Goal: Navigation & Orientation: Find specific page/section

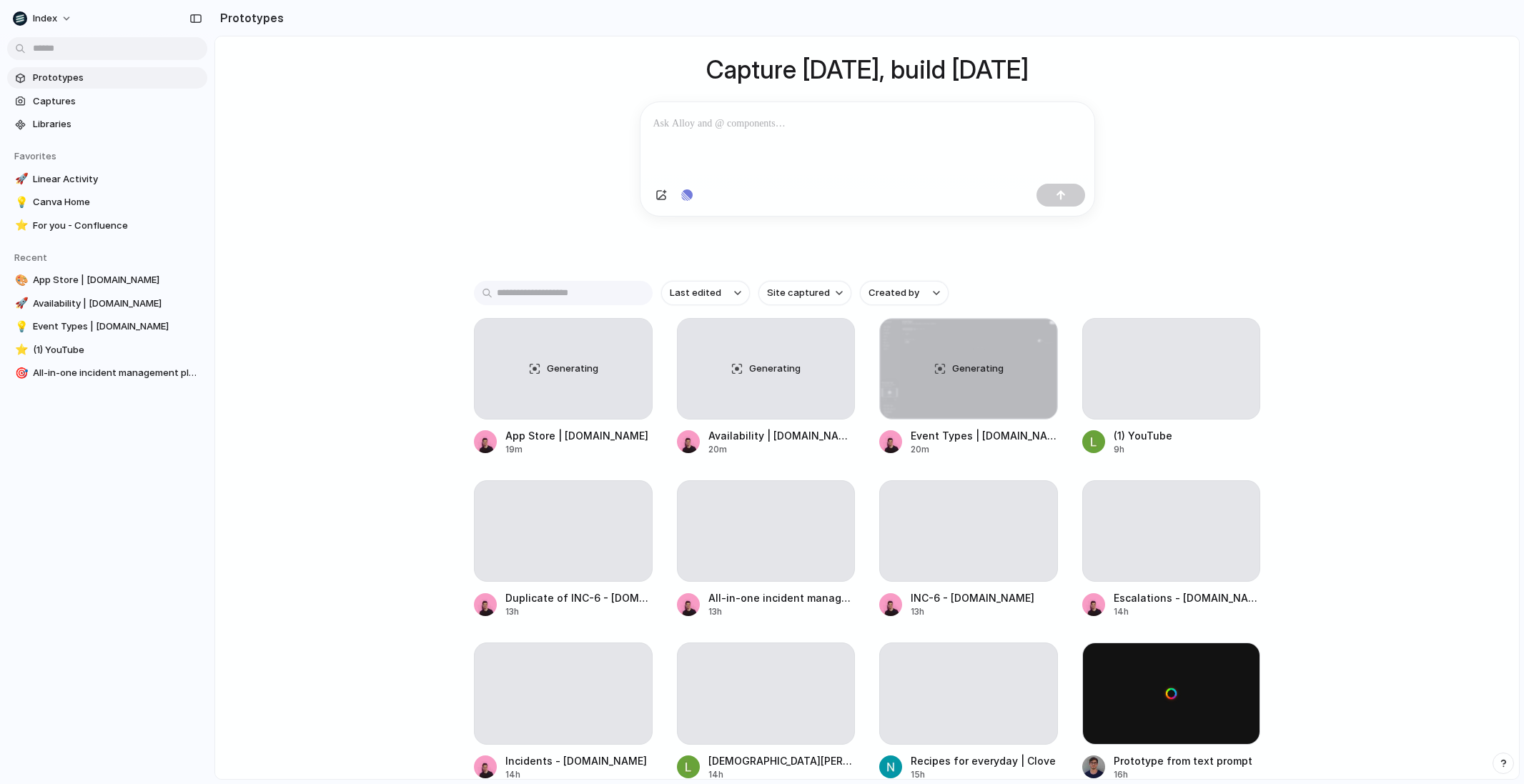
scroll to position [120, 0]
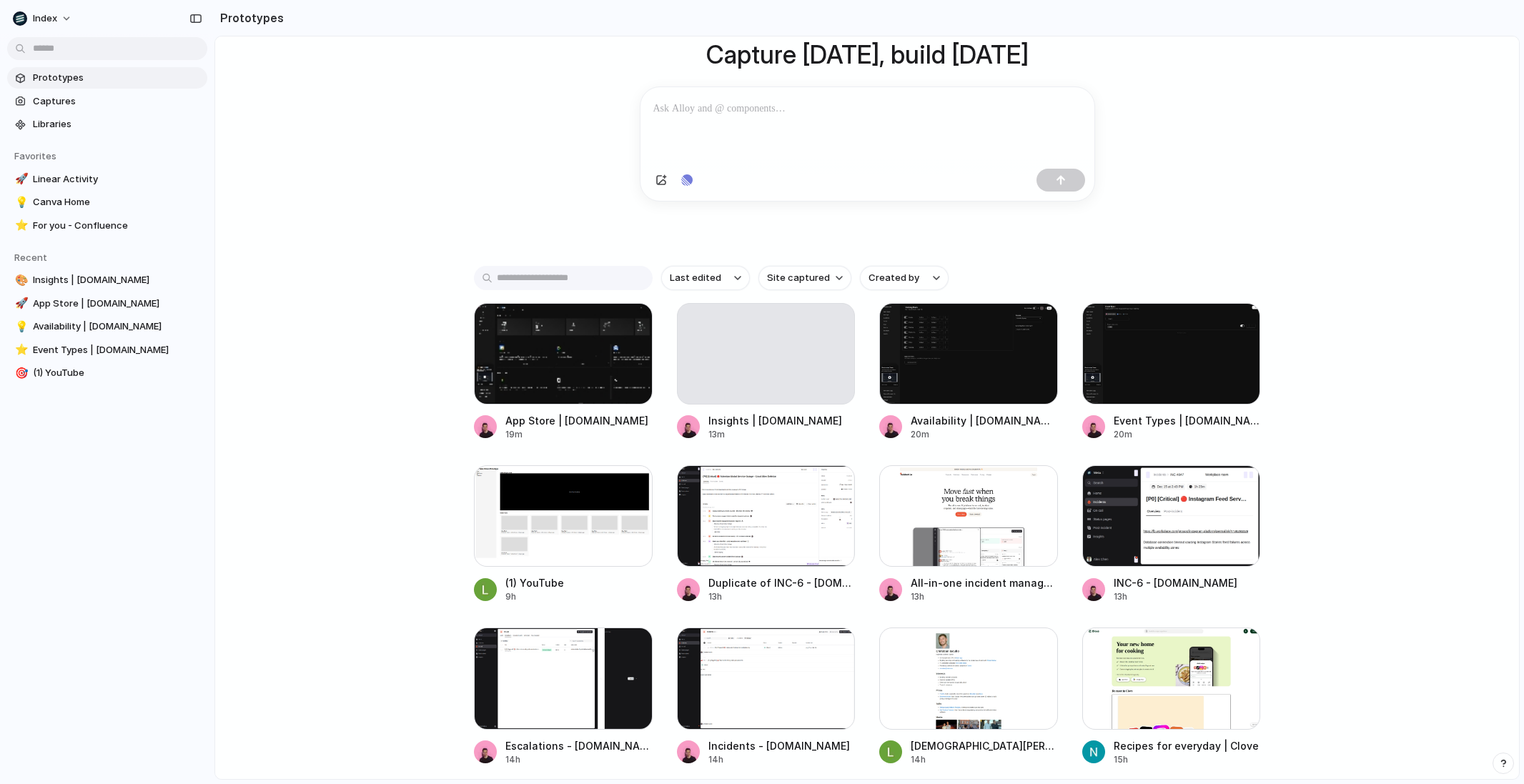
click at [424, 231] on div "Capture today, build tomorrow Clone web app Clone screenshot Start from existin…" at bounding box center [867, 326] width 1304 height 818
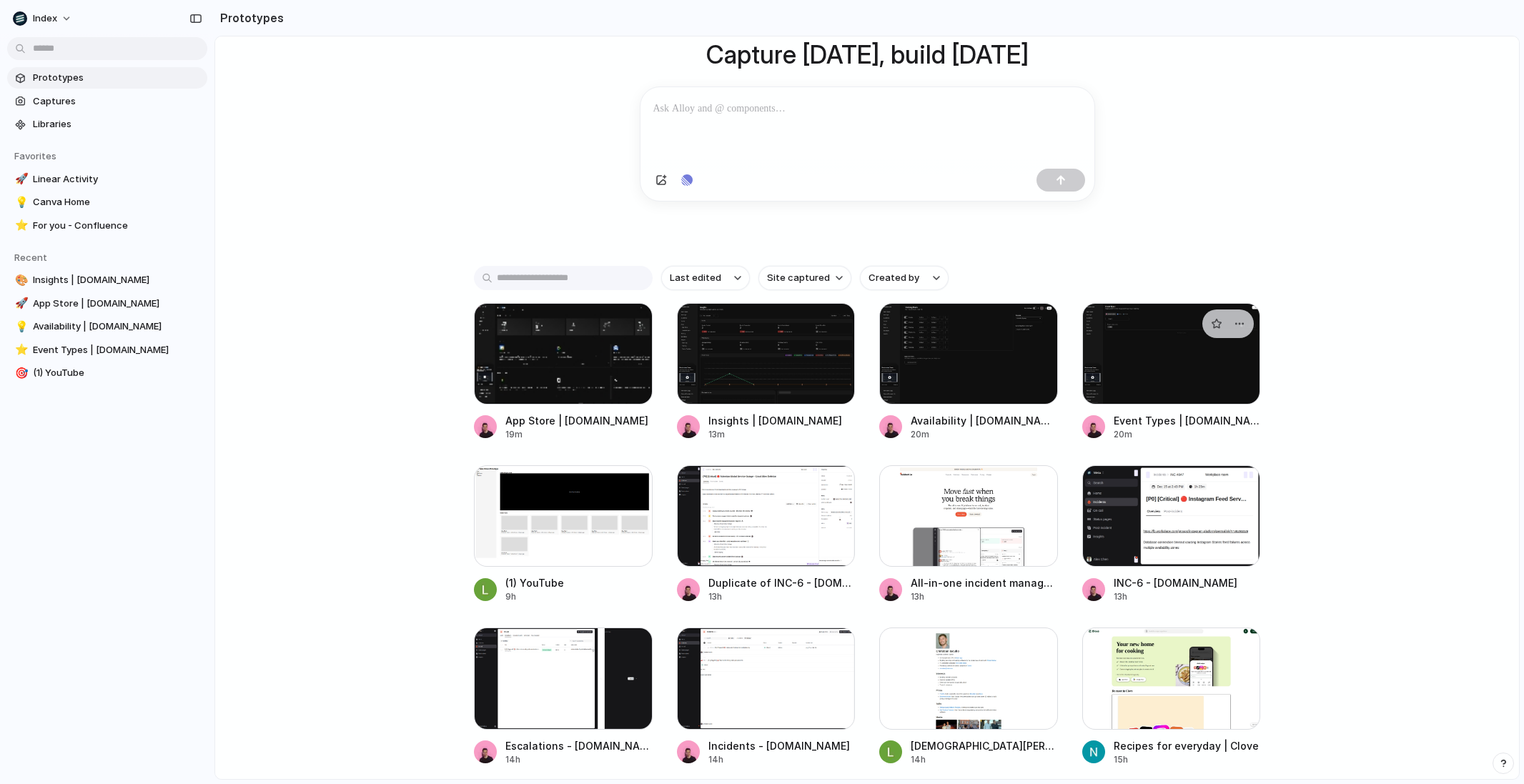
click at [1131, 356] on div at bounding box center [1172, 353] width 179 height 102
click at [987, 359] on div at bounding box center [968, 353] width 179 height 102
click at [777, 372] on div at bounding box center [766, 353] width 179 height 102
click at [573, 377] on div at bounding box center [563, 353] width 179 height 102
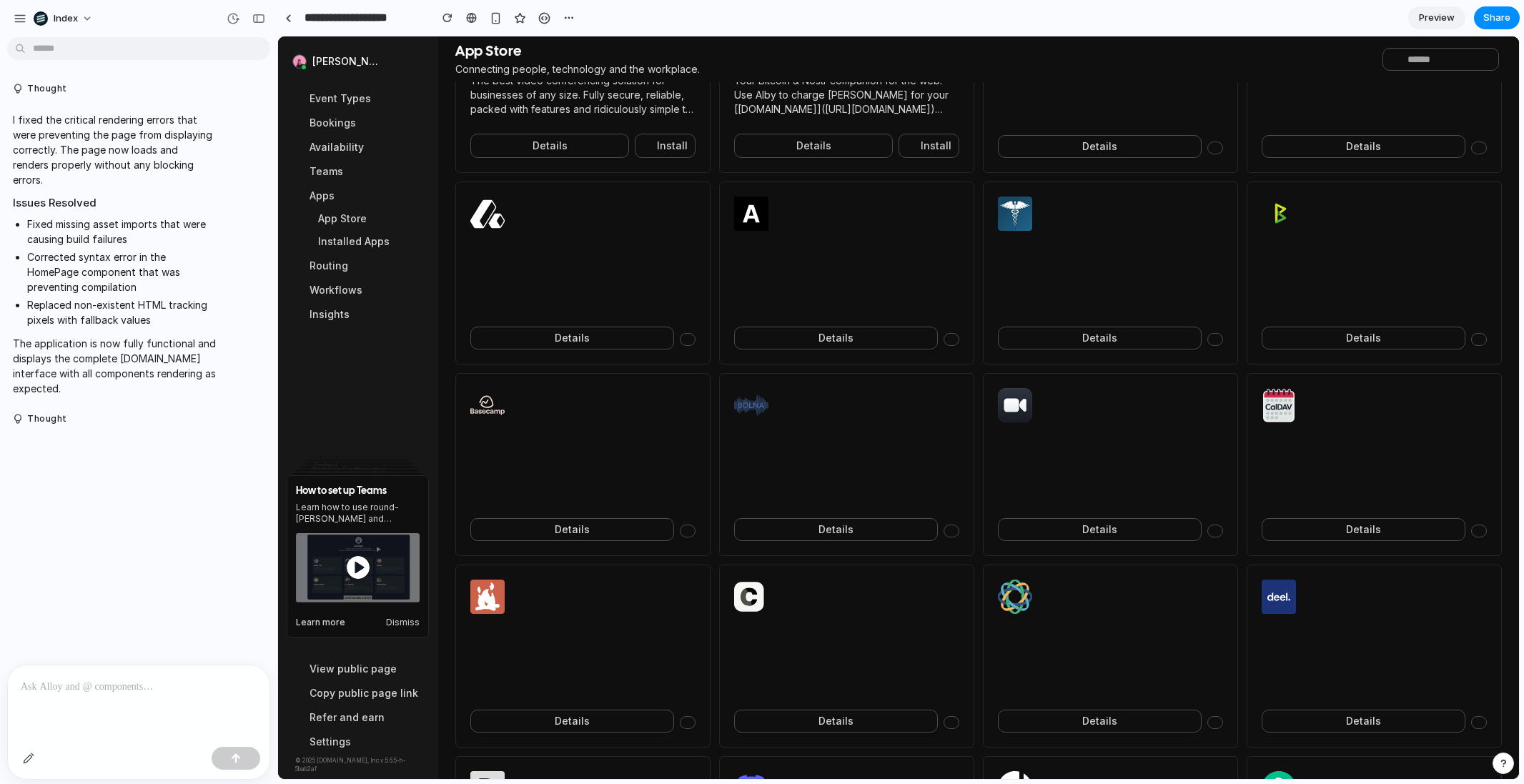
scroll to position [677, 0]
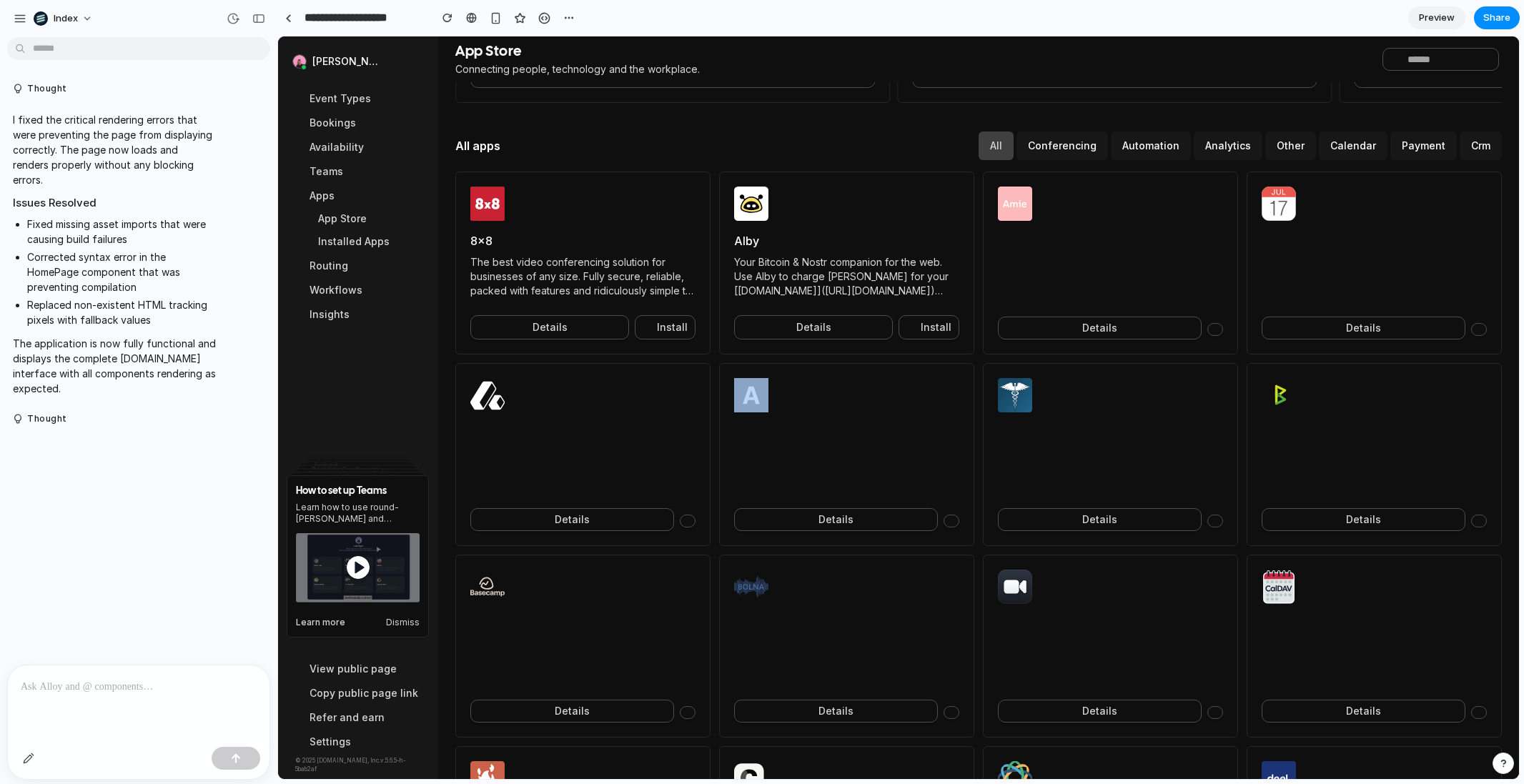
drag, startPoint x: 786, startPoint y: 416, endPoint x: 825, endPoint y: 499, distance: 91.7
click at [825, 502] on div "Details" at bounding box center [847, 455] width 255 height 183
click at [842, 443] on p at bounding box center [846, 461] width 225 height 64
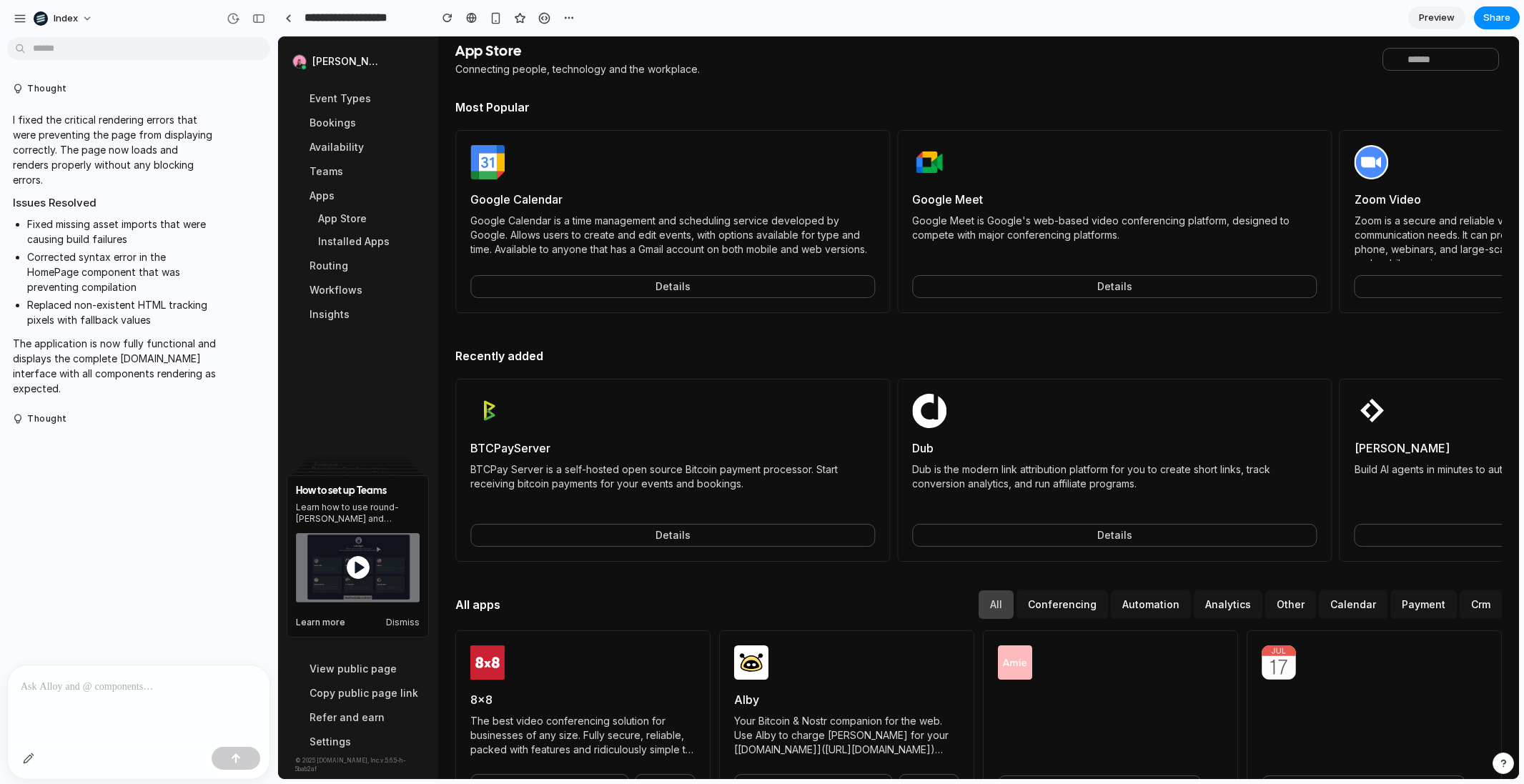
scroll to position [196, 0]
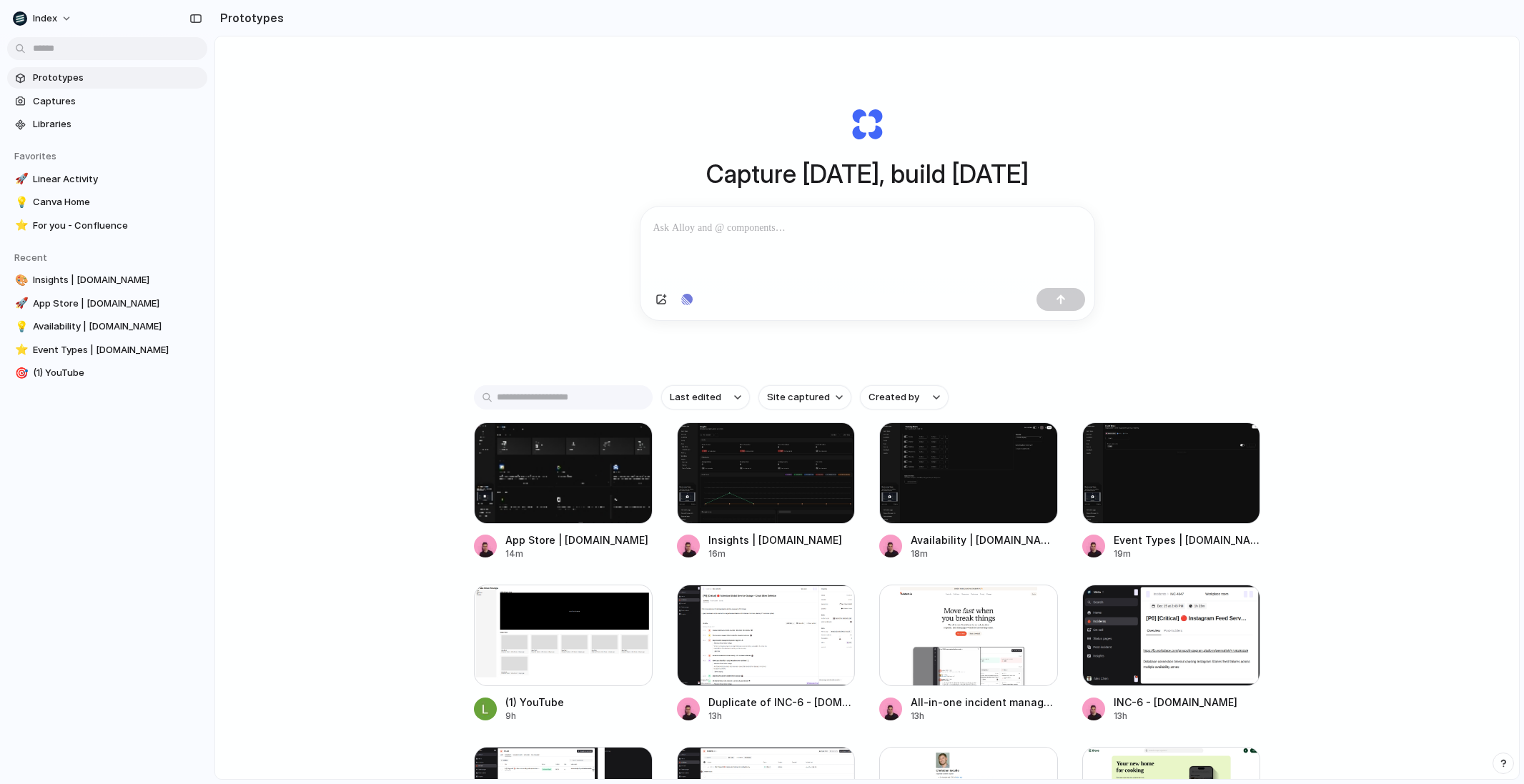
click at [385, 478] on div "Capture [DATE], build [DATE] Clone web app Clone screenshot Start from existing…" at bounding box center [867, 445] width 1304 height 818
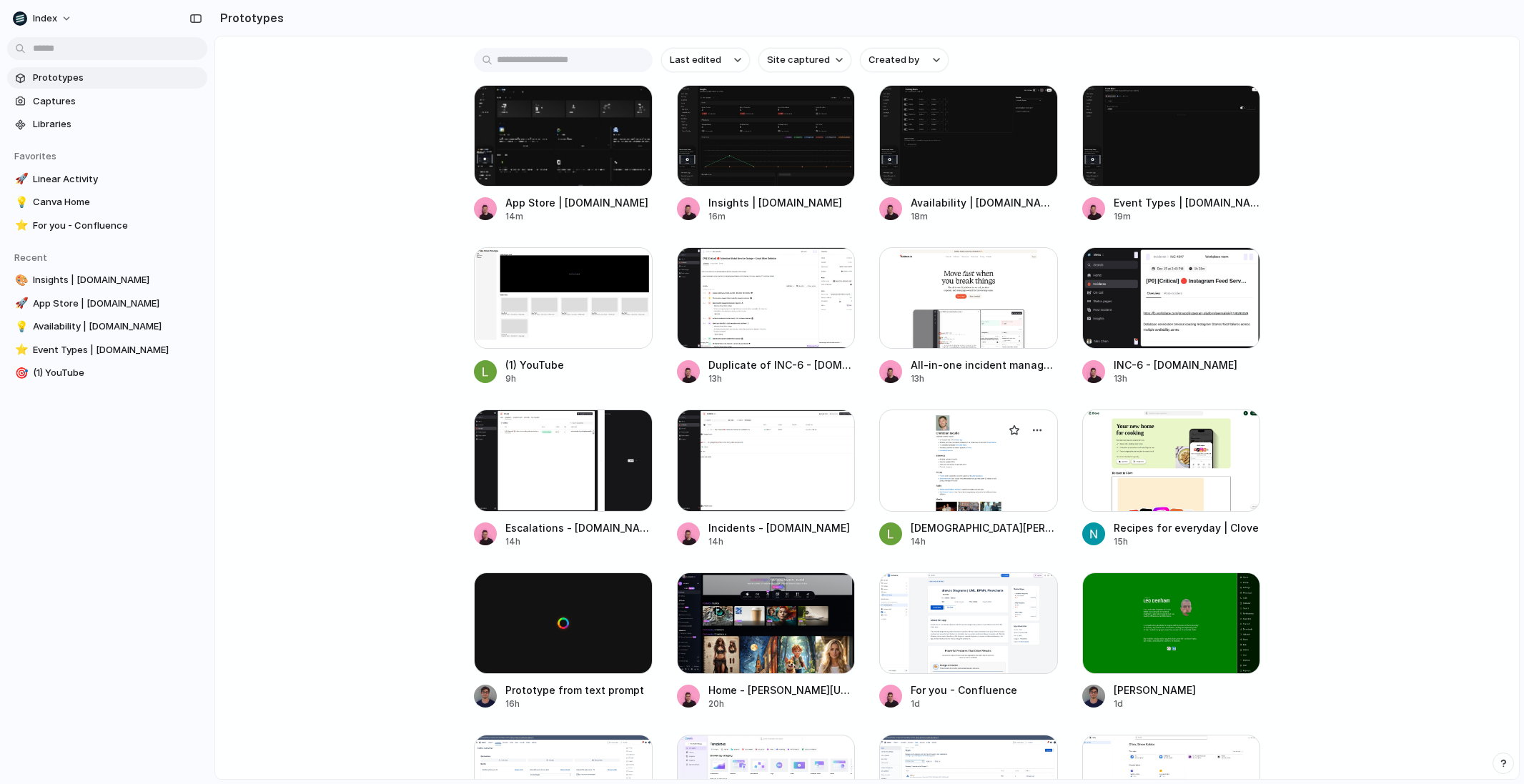
scroll to position [445, 0]
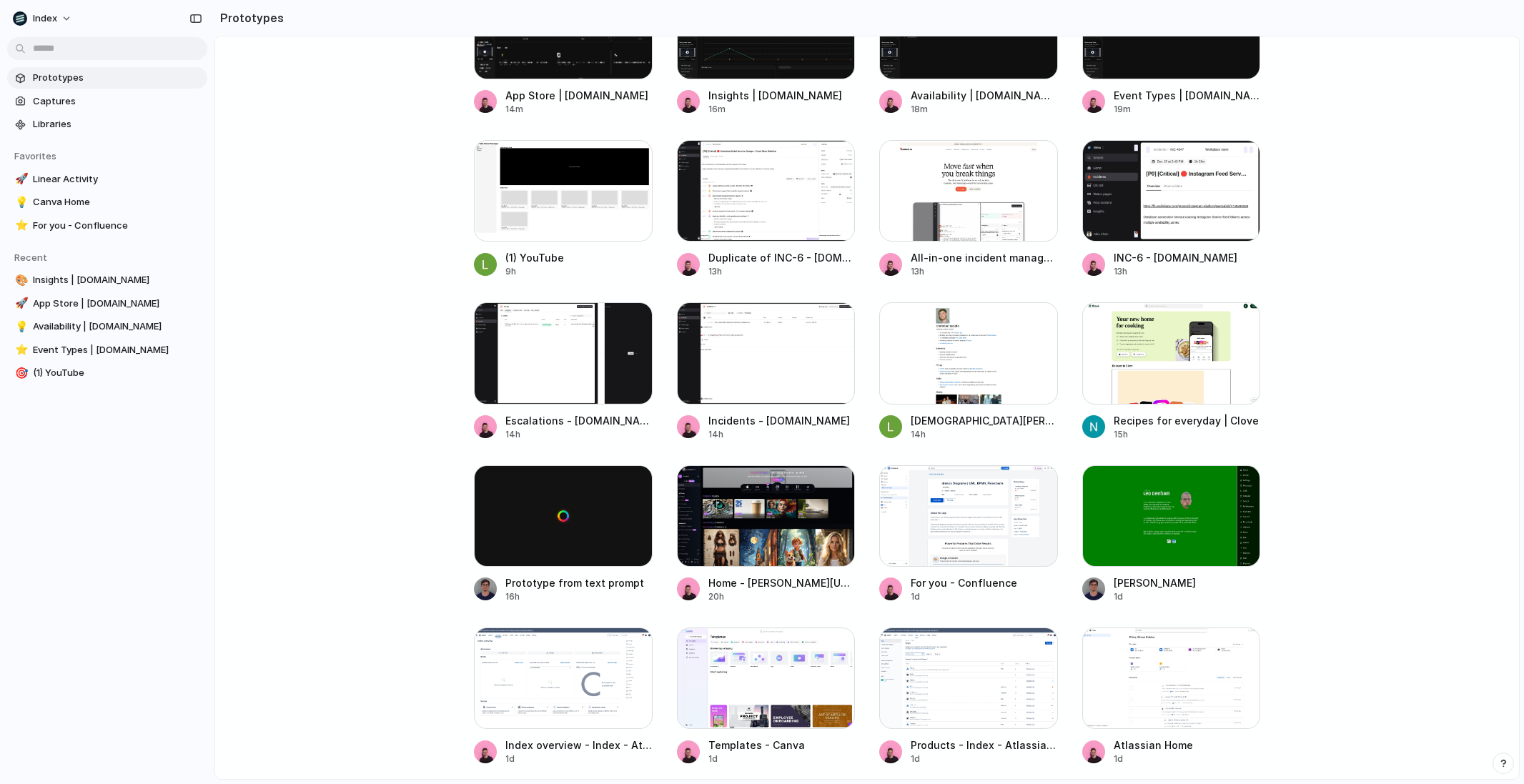
drag, startPoint x: 883, startPoint y: 626, endPoint x: 405, endPoint y: 436, distance: 514.4
click at [405, 436] on main "Capture [DATE], build [DATE] Clone web app Clone screenshot Start from existing…" at bounding box center [867, 408] width 1305 height 744
